Goal: Complete application form

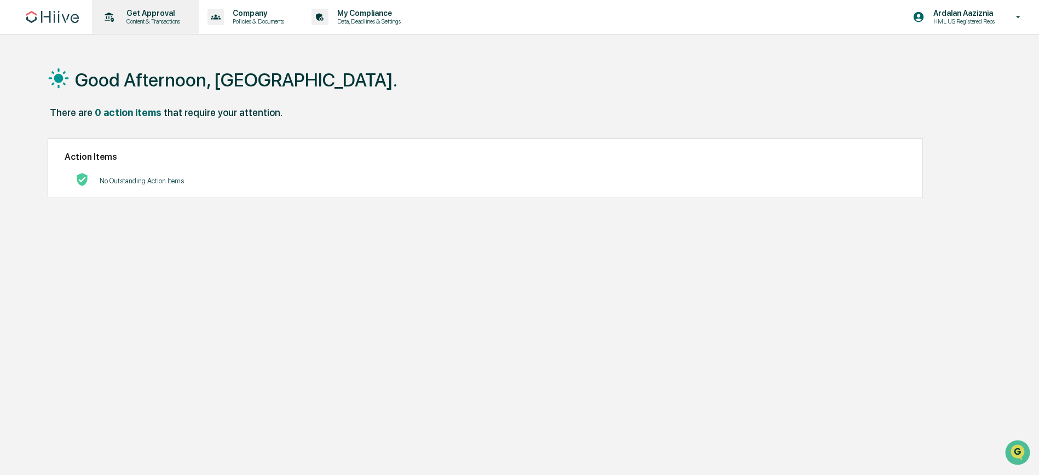
click at [179, 21] on p "Content & Transactions" at bounding box center [152, 22] width 68 height 8
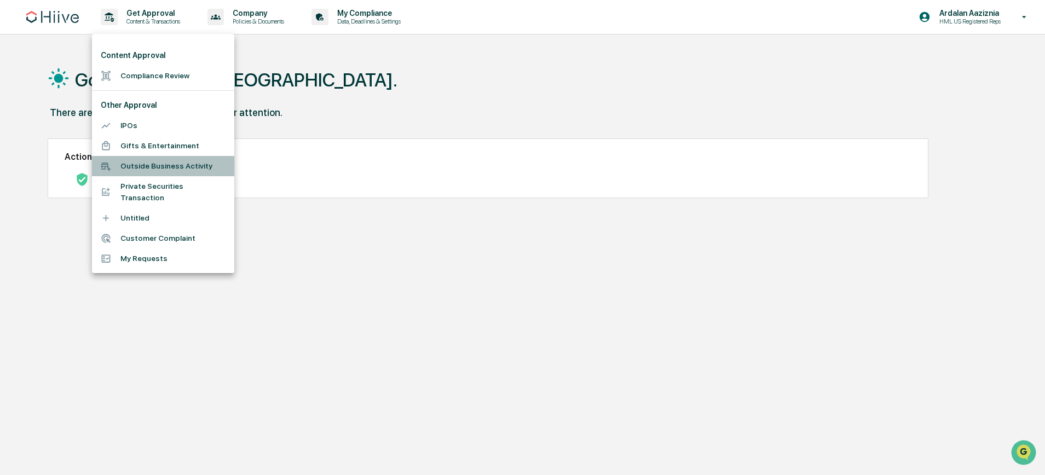
click at [172, 167] on li "Outside Business Activity" at bounding box center [163, 166] width 142 height 20
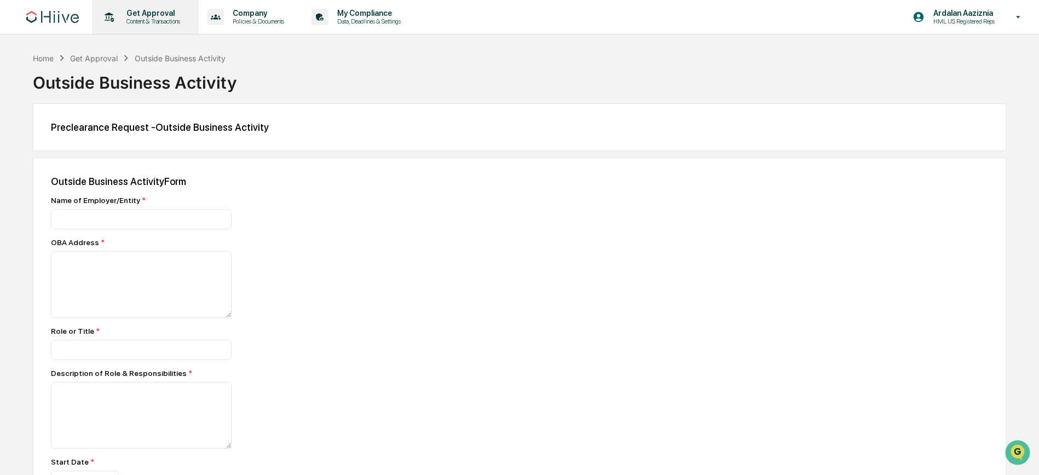
click at [175, 9] on p "Get Approval" at bounding box center [152, 13] width 68 height 9
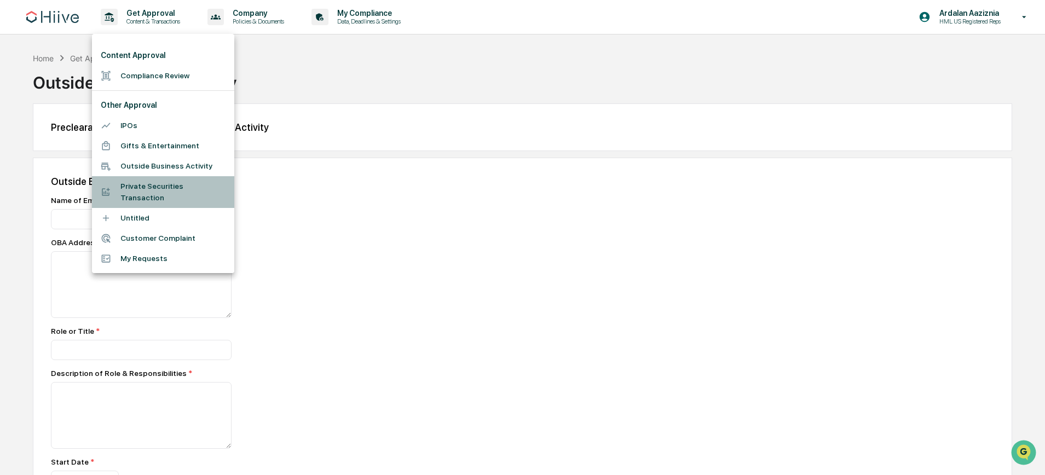
click at [174, 190] on li "Private Securities Transaction" at bounding box center [163, 192] width 142 height 32
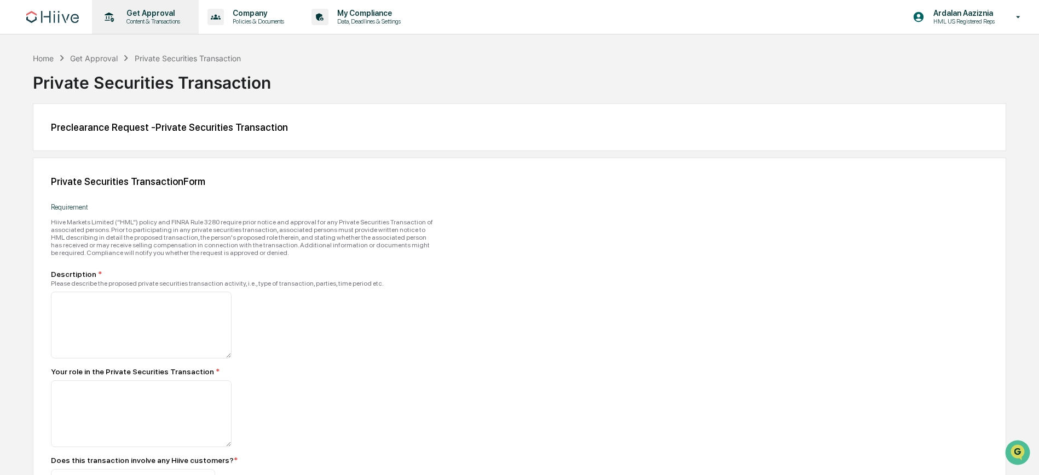
click at [137, 13] on p "Get Approval" at bounding box center [152, 13] width 68 height 9
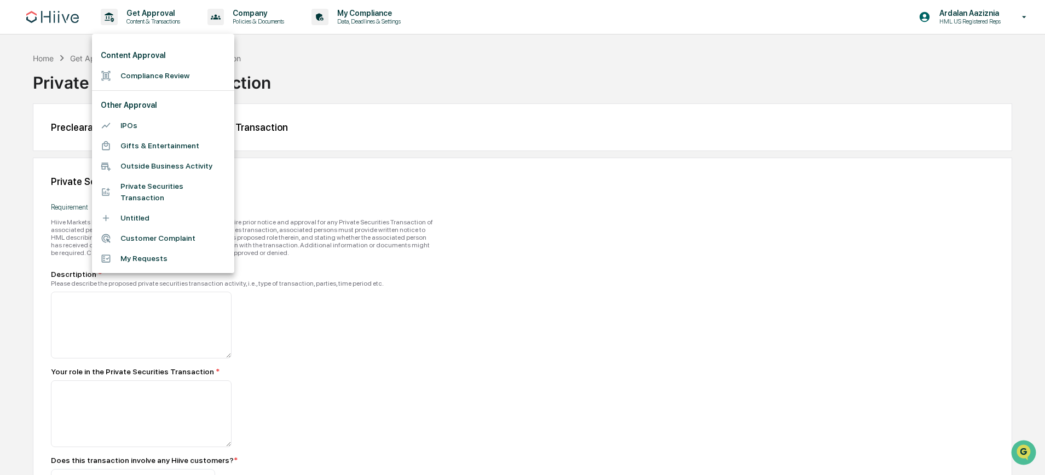
click at [269, 8] on div at bounding box center [522, 237] width 1045 height 475
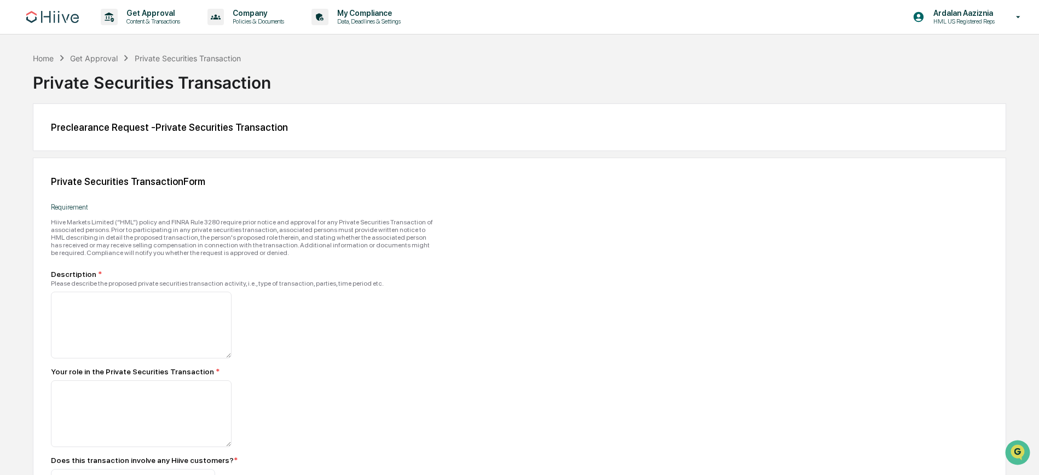
click at [270, 14] on p "Company" at bounding box center [257, 13] width 66 height 9
click at [406, 25] on div at bounding box center [522, 237] width 1045 height 475
click at [405, 22] on p "Data, Deadlines & Settings" at bounding box center [368, 22] width 78 height 8
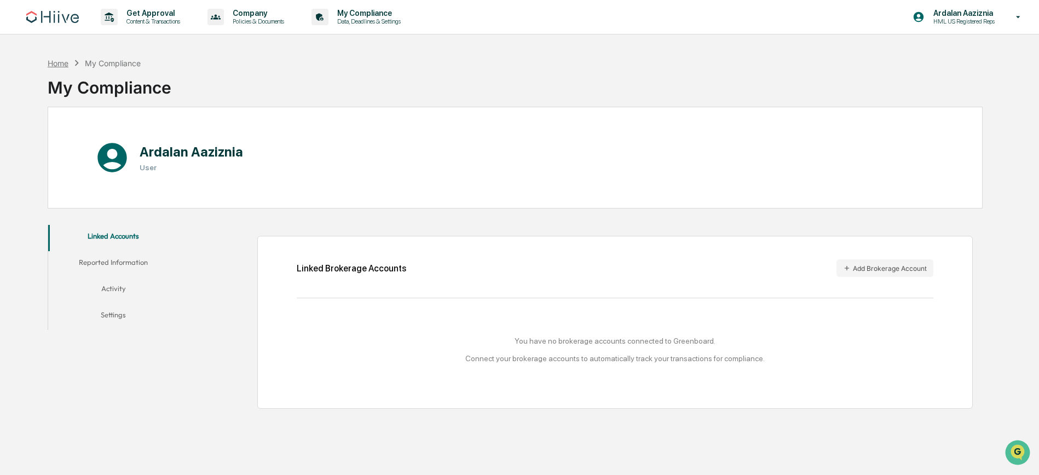
click at [59, 62] on div "Home" at bounding box center [58, 63] width 21 height 9
